Goal: Find contact information: Obtain details needed to contact an individual or organization

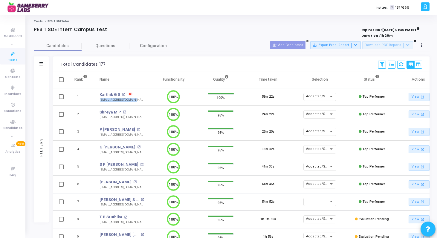
click at [99, 101] on td "Karthik G S open_in_new karthikgs307@gmail.com" at bounding box center [121, 97] width 56 height 18
copy div "[EMAIL_ADDRESS][DOMAIN_NAME]"
drag, startPoint x: 96, startPoint y: 110, endPoint x: 124, endPoint y: 112, distance: 28.2
click at [124, 112] on td "Shreya M P open_in_new shreyamp00@gmail.com" at bounding box center [121, 115] width 56 height 18
copy div "Shreya M P Shreya M P open_in_new"
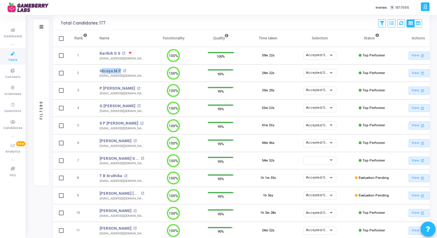
scroll to position [39, 0]
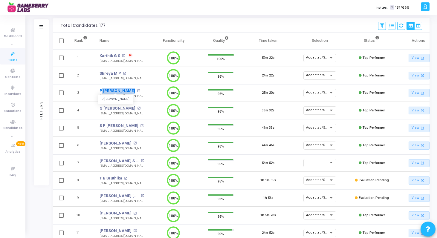
drag, startPoint x: 94, startPoint y: 90, endPoint x: 126, endPoint y: 93, distance: 32.5
click at [126, 93] on td "P Chirag Reddy P Chirag Reddy open_in_new chiragreddy27@gmail.com" at bounding box center [121, 93] width 56 height 18
copy link "P [PERSON_NAME]"
drag, startPoint x: 96, startPoint y: 106, endPoint x: 138, endPoint y: 106, distance: 42.1
click at [138, 106] on td "G Dhanush Raghavendra Reddy G Dhanush Raghavendra Reddy open_in_new itsmedrrg@g…" at bounding box center [121, 111] width 56 height 18
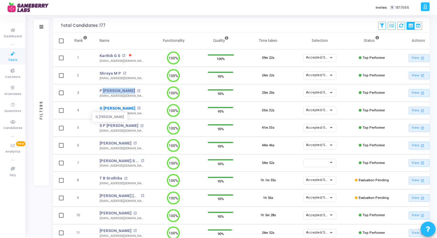
copy link "G Dhanush Raghaven"
drag, startPoint x: 96, startPoint y: 127, endPoint x: 118, endPoint y: 128, distance: 22.4
click at [118, 128] on td "S P Suhas open_in_new spsuhas2004@gmail.com" at bounding box center [121, 128] width 56 height 18
drag, startPoint x: 136, startPoint y: 131, endPoint x: 97, endPoint y: 132, distance: 38.9
click at [97, 132] on td "S P Suhas open_in_new spsuhas2004@gmail.com spsuhas2004@gmail.com" at bounding box center [121, 128] width 56 height 18
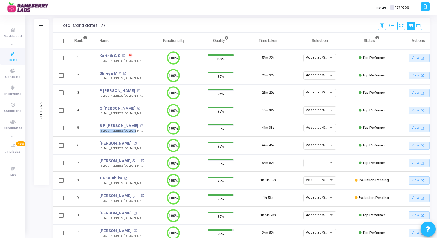
copy div "[EMAIL_ADDRESS][DOMAIN_NAME]"
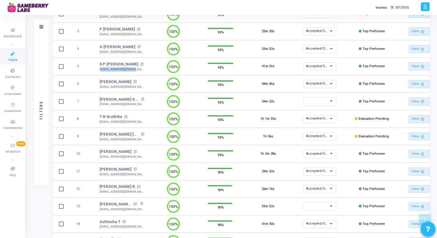
scroll to position [104, 0]
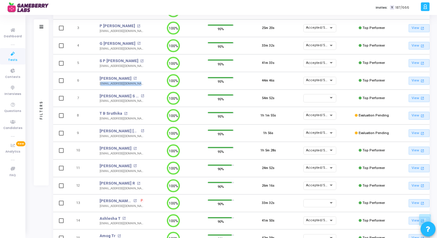
drag, startPoint x: 140, startPoint y: 85, endPoint x: 97, endPoint y: 84, distance: 43.0
click at [97, 84] on td "Ramala Taskeen open_in_new ramala.taskeen@gmail.com ramala.taskeen@gmail.com" at bounding box center [121, 81] width 56 height 18
copy div "[EMAIL_ADDRESS][DOMAIN_NAME]"
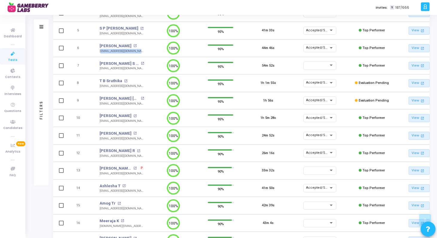
scroll to position [136, 0]
drag, startPoint x: 93, startPoint y: 81, endPoint x: 122, endPoint y: 82, distance: 28.7
click at [122, 82] on td "T B Sruthika open_in_new sruthikatb@gmail.com" at bounding box center [121, 83] width 56 height 18
copy div "T B Sruthika T B Sruthika open_in_new"
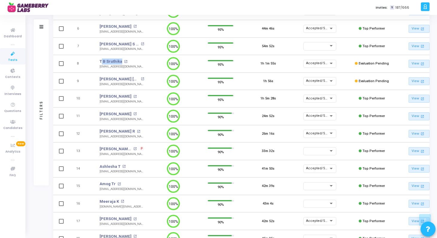
scroll to position [156, 0]
drag, startPoint x: 97, startPoint y: 84, endPoint x: 136, endPoint y: 88, distance: 39.3
click at [136, 88] on td "Shanmuga Teja Jv open_in_new shanmuga2910@gmail.com" at bounding box center [121, 81] width 56 height 18
copy div "[EMAIL_ADDRESS][DOMAIN_NAME]"
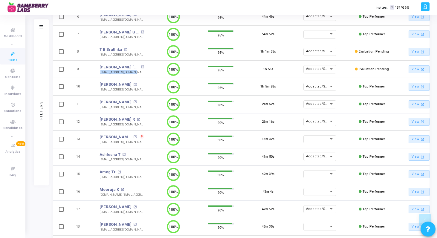
drag, startPoint x: 145, startPoint y: 90, endPoint x: 99, endPoint y: 90, distance: 46.0
click at [99, 90] on td "Keerthana open_in_new keerthanasrajapure@gmail.com keerthanasrajapure@gmail.com" at bounding box center [121, 87] width 56 height 18
copy div "[EMAIL_ADDRESS][DOMAIN_NAME]"
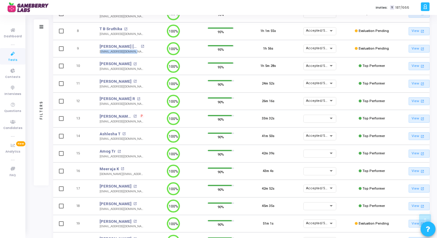
scroll to position [191, 0]
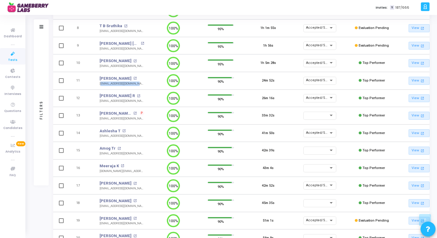
drag, startPoint x: 95, startPoint y: 85, endPoint x: 137, endPoint y: 84, distance: 42.4
click at [139, 84] on td "Gunda Sukesh open_in_new sukeshgunda05@gmail.com" at bounding box center [121, 81] width 56 height 18
click at [81, 86] on td "11" at bounding box center [80, 81] width 25 height 18
drag, startPoint x: 139, startPoint y: 84, endPoint x: 98, endPoint y: 85, distance: 40.3
click at [98, 85] on td "Gunda Sukesh open_in_new sukeshgunda05@gmail.com sukeshgunda05@gmail.com" at bounding box center [121, 81] width 56 height 18
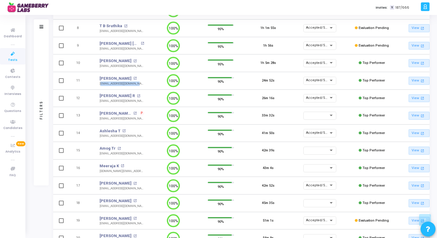
copy div "[EMAIL_ADDRESS][DOMAIN_NAME]"
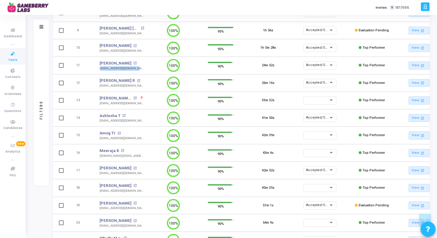
scroll to position [207, 0]
drag, startPoint x: 139, startPoint y: 86, endPoint x: 98, endPoint y: 86, distance: 40.3
click at [98, 86] on td "Roshni R open_in_new roshnav2211@gmail.com roshnav2211@gmail.com" at bounding box center [121, 83] width 56 height 18
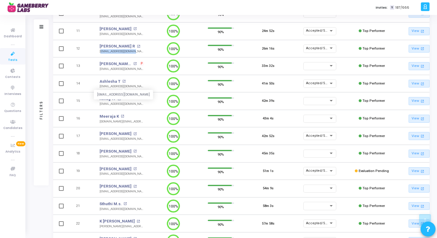
scroll to position [241, 0]
drag, startPoint x: 95, startPoint y: 82, endPoint x: 120, endPoint y: 82, distance: 25.4
click at [120, 82] on td "Ashlesha T open_in_new ashleshat5@gmail.com" at bounding box center [121, 84] width 56 height 18
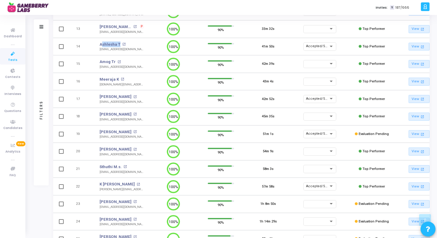
scroll to position [285, 0]
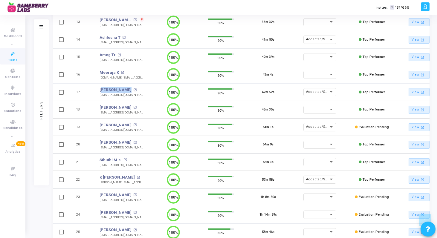
drag, startPoint x: 97, startPoint y: 90, endPoint x: 116, endPoint y: 90, distance: 19.1
click at [116, 90] on td "Srihari open_in_new sriharijk2004@gmail.com" at bounding box center [121, 92] width 56 height 18
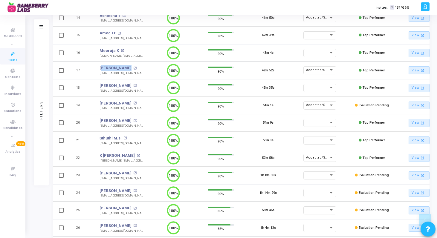
scroll to position [326, 0]
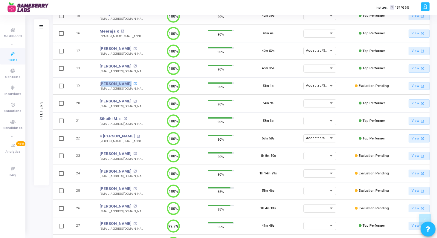
drag, startPoint x: 97, startPoint y: 82, endPoint x: 125, endPoint y: 84, distance: 27.2
click at [125, 84] on td "Aryan Mishra open_in_new aryanmishra11c@gmail.com" at bounding box center [121, 86] width 56 height 18
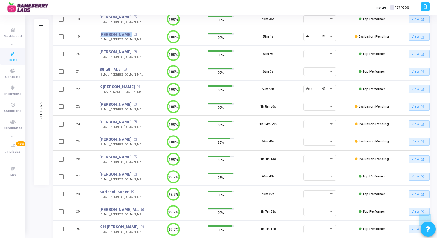
scroll to position [377, 0]
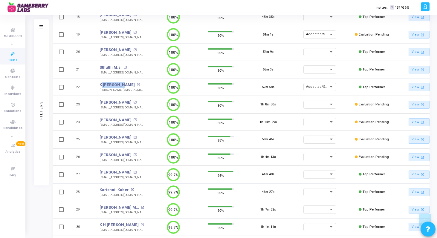
drag, startPoint x: 98, startPoint y: 84, endPoint x: 118, endPoint y: 86, distance: 20.1
click at [118, 86] on td "K Ranjitha open_in_new ranjitha.k7760@gmail.com" at bounding box center [121, 87] width 56 height 18
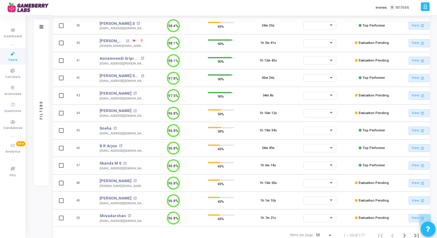
scroll to position [760, 0]
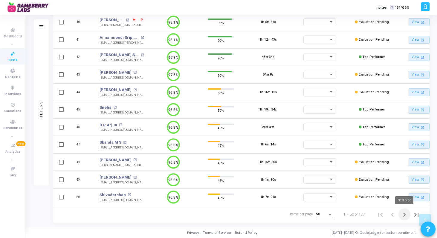
click at [403, 214] on icon "Next page" at bounding box center [404, 215] width 8 height 8
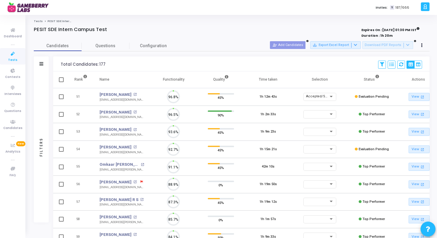
scroll to position [3, 3]
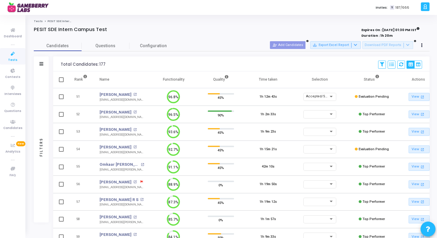
drag, startPoint x: 96, startPoint y: 95, endPoint x: 129, endPoint y: 95, distance: 33.2
click at [129, 95] on td "Lakshay Bhutani open_in_new lakshay04bhutani@gmail.com" at bounding box center [121, 97] width 56 height 18
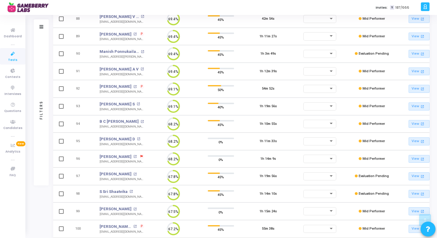
scroll to position [760, 0]
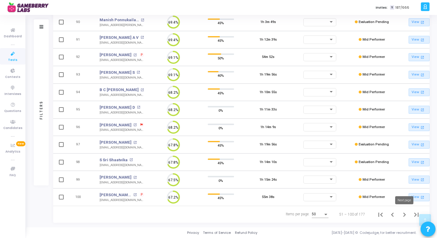
click at [403, 216] on icon "Next page" at bounding box center [404, 215] width 8 height 8
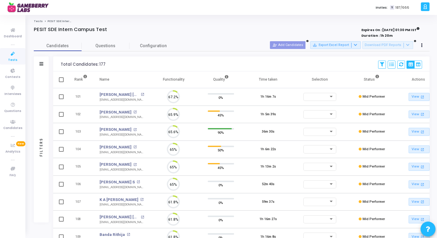
scroll to position [13, 15]
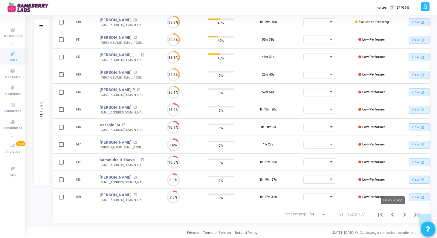
click at [392, 218] on icon "Previous page" at bounding box center [392, 215] width 8 height 8
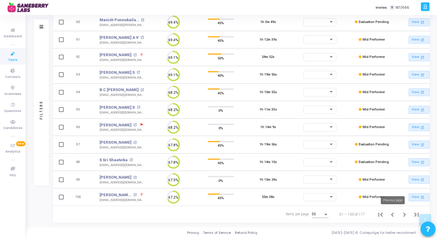
click at [392, 215] on icon "Previous page" at bounding box center [392, 215] width 8 height 8
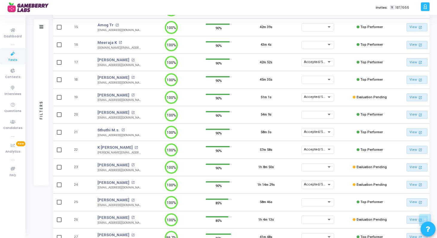
scroll to position [315, 0]
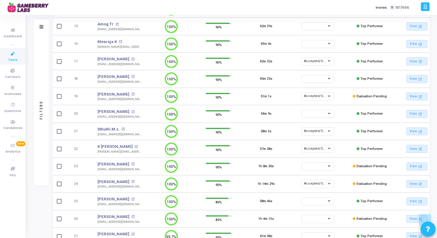
drag, startPoint x: 96, startPoint y: 133, endPoint x: 134, endPoint y: 138, distance: 37.6
click at [134, 138] on td "Sthuthi M.s. open_in_new sthuthimjalu@gmail.com" at bounding box center [119, 132] width 56 height 18
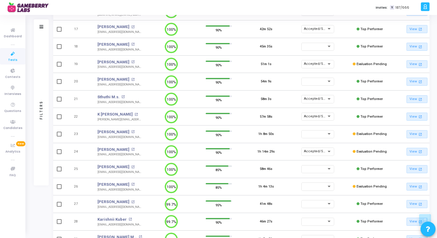
scroll to position [348, 0]
drag, startPoint x: 91, startPoint y: 152, endPoint x: 130, endPoint y: 155, distance: 38.6
click at [130, 155] on tr "24 Tarun Kumar Dora open_in_new tarun111004@gmail.com tarun111004@gmail.com 100…" at bounding box center [239, 152] width 376 height 18
click at [84, 150] on td "24" at bounding box center [78, 152] width 25 height 18
drag, startPoint x: 91, startPoint y: 155, endPoint x: 131, endPoint y: 157, distance: 39.8
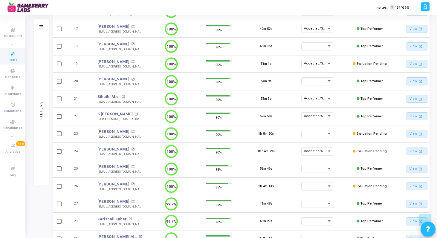
click at [131, 157] on td "Tarun Kumar Dora open_in_new tarun111004@gmail.com" at bounding box center [119, 152] width 56 height 18
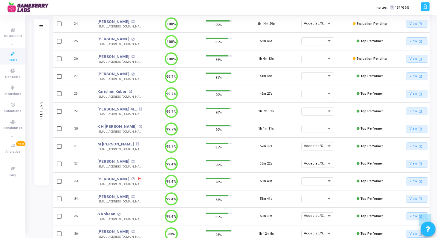
scroll to position [480, 0]
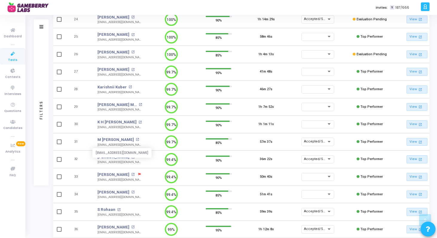
drag, startPoint x: 96, startPoint y: 146, endPoint x: 135, endPoint y: 146, distance: 38.5
click at [135, 146] on td "M Barath Vikraman open_in_new barathvikram25@gmail.com barathvikram25@gmail.com" at bounding box center [119, 142] width 56 height 18
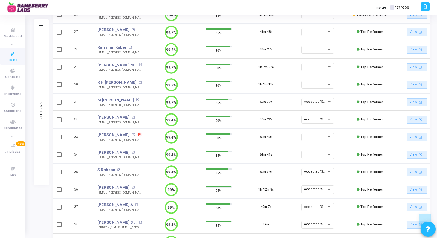
scroll to position [524, 0]
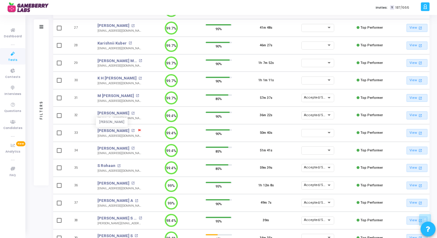
drag, startPoint x: 95, startPoint y: 112, endPoint x: 121, endPoint y: 113, distance: 26.0
click at [121, 113] on td "Manya Singh Manya Singh open_in_new manyasingh1711@gmail.com" at bounding box center [119, 116] width 56 height 18
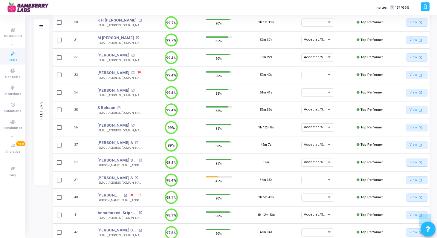
scroll to position [583, 0]
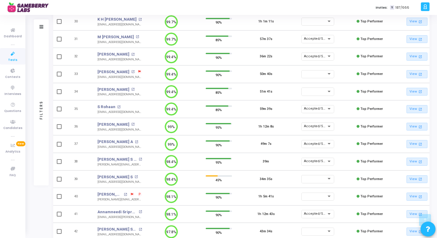
drag, startPoint x: 96, startPoint y: 106, endPoint x: 114, endPoint y: 106, distance: 18.5
click at [114, 106] on td "S Rohaan S ROHAAN open_in_new srohaan174@gmail.com" at bounding box center [119, 109] width 56 height 18
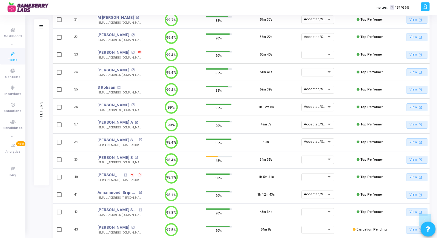
scroll to position [603, 0]
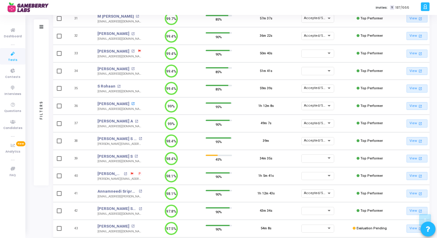
drag, startPoint x: 93, startPoint y: 103, endPoint x: 132, endPoint y: 104, distance: 38.8
click at [132, 104] on td "Midhushi Mahajan open_in_new midhushi.mahajan@gmail.com" at bounding box center [119, 106] width 56 height 18
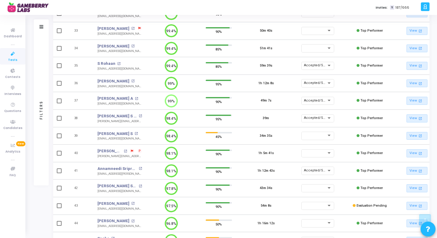
scroll to position [630, 0]
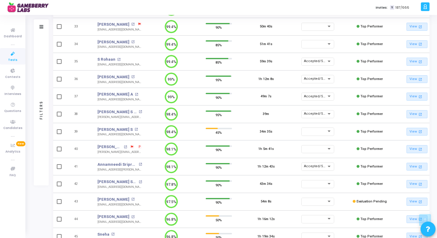
drag, startPoint x: 93, startPoint y: 94, endPoint x: 118, endPoint y: 95, distance: 24.2
click at [118, 95] on td "Sai Tarun A Sai Tarun A open_in_new saitarun575@gmail.com" at bounding box center [119, 97] width 56 height 18
drag, startPoint x: 94, startPoint y: 112, endPoint x: 125, endPoint y: 111, distance: 30.5
click at [125, 111] on td "Ullas S Girish open_in_new ullas.sgirish@gmail.com" at bounding box center [119, 114] width 56 height 18
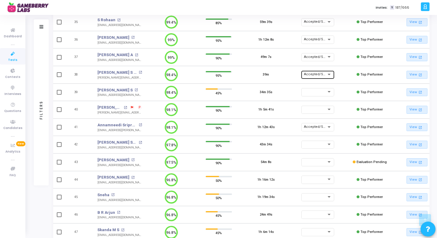
scroll to position [685, 0]
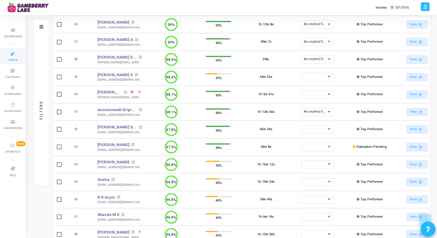
drag, startPoint x: 95, startPoint y: 113, endPoint x: 131, endPoint y: 118, distance: 36.5
click at [131, 118] on td "Annamneedi Sripranav open_in_new sripranav.ann@gmail.com" at bounding box center [119, 112] width 56 height 18
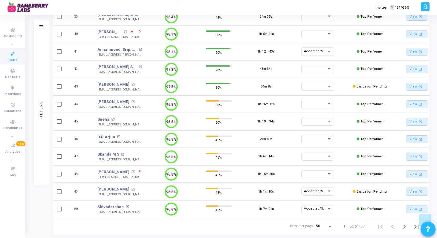
scroll to position [760, 0]
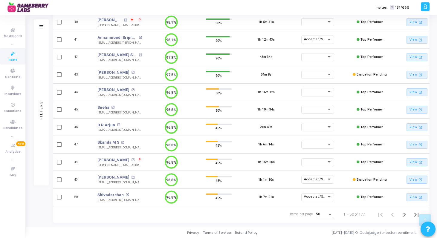
drag, startPoint x: 96, startPoint y: 174, endPoint x: 121, endPoint y: 174, distance: 25.1
click at [121, 174] on td "Raashi Bafna open_in_new raashibafna@gmail.com" at bounding box center [119, 180] width 56 height 18
drag, startPoint x: 94, startPoint y: 196, endPoint x: 145, endPoint y: 200, distance: 50.6
click at [145, 200] on td "Shivadarshan open_in_new shivadarshan2212@gmail.com" at bounding box center [119, 197] width 56 height 18
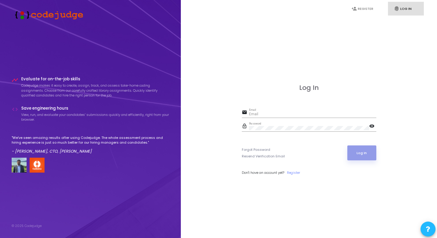
type input "[PERSON_NAME][EMAIL_ADDRESS][DOMAIN_NAME]"
click at [364, 154] on button "Log In" at bounding box center [361, 152] width 29 height 15
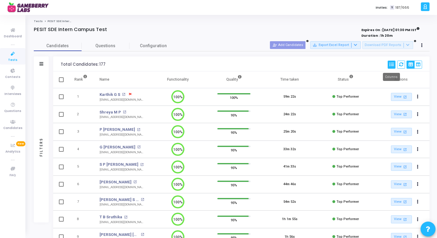
click at [389, 63] on icon at bounding box center [391, 64] width 4 height 4
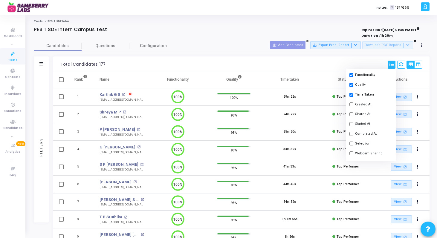
click at [350, 144] on input "checkbox" at bounding box center [351, 144] width 4 height 4
checkbox input "true"
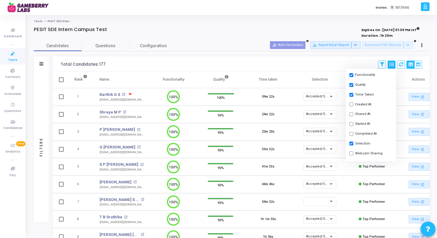
click at [302, 61] on div "Total Candidates: 177 Save View Delete View Select S No Name Questions Function…" at bounding box center [241, 63] width 376 height 15
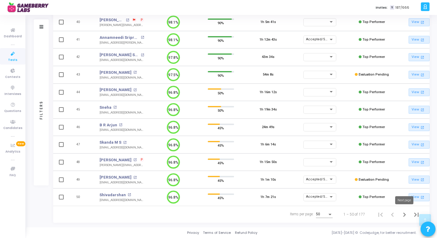
click at [405, 215] on icon "Next page" at bounding box center [404, 215] width 8 height 8
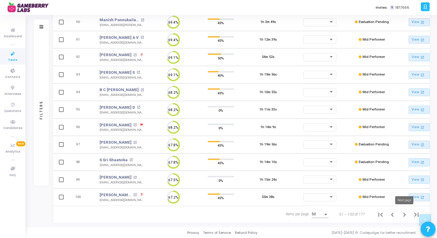
click at [404, 216] on icon "Next page" at bounding box center [404, 215] width 3 height 4
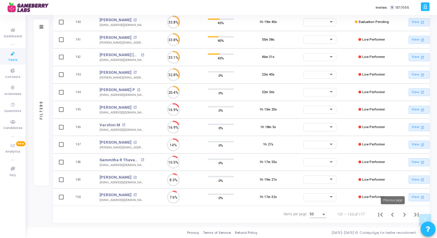
click at [389, 214] on icon "Previous page" at bounding box center [392, 215] width 8 height 8
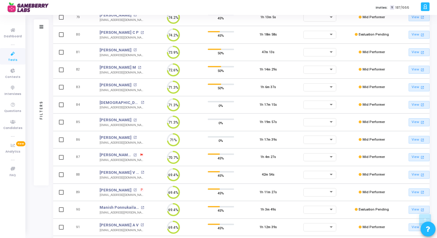
scroll to position [760, 0]
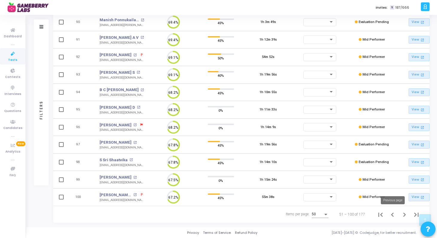
click at [391, 215] on icon "Previous page" at bounding box center [392, 215] width 3 height 4
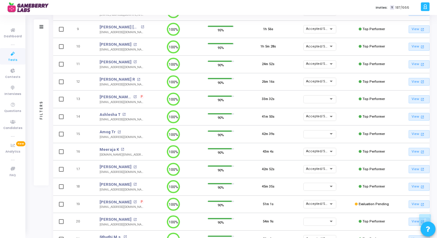
scroll to position [215, 0]
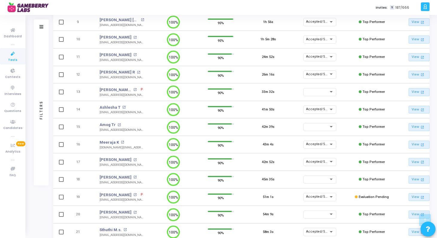
drag, startPoint x: 97, startPoint y: 142, endPoint x: 117, endPoint y: 143, distance: 20.6
click at [117, 143] on td "Meeraja K open_in_new [DOMAIN_NAME][EMAIL_ADDRESS][DOMAIN_NAME]" at bounding box center [121, 145] width 56 height 18
copy link "Meeraja K"
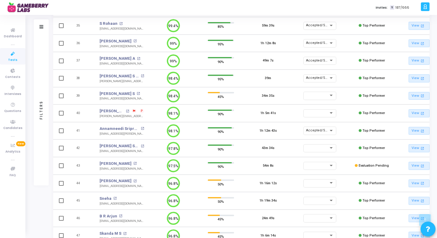
scroll to position [760, 0]
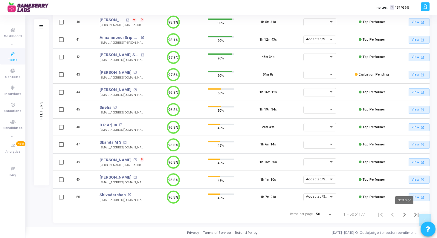
click at [405, 214] on icon "Next page" at bounding box center [404, 215] width 8 height 8
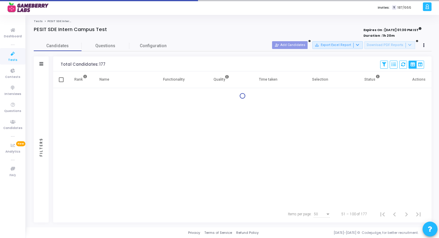
click at [290, 161] on div "Rank Name Functionality Quality Time taken Selection Status Actions" at bounding box center [242, 138] width 378 height 134
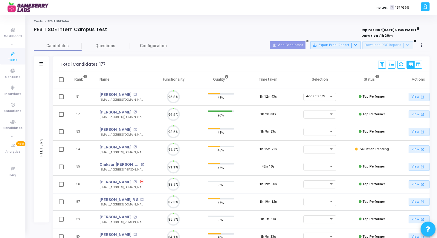
scroll to position [13, 15]
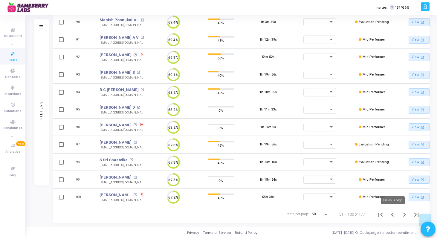
click at [394, 214] on icon "Previous page" at bounding box center [392, 215] width 8 height 8
